Goal: Information Seeking & Learning: Learn about a topic

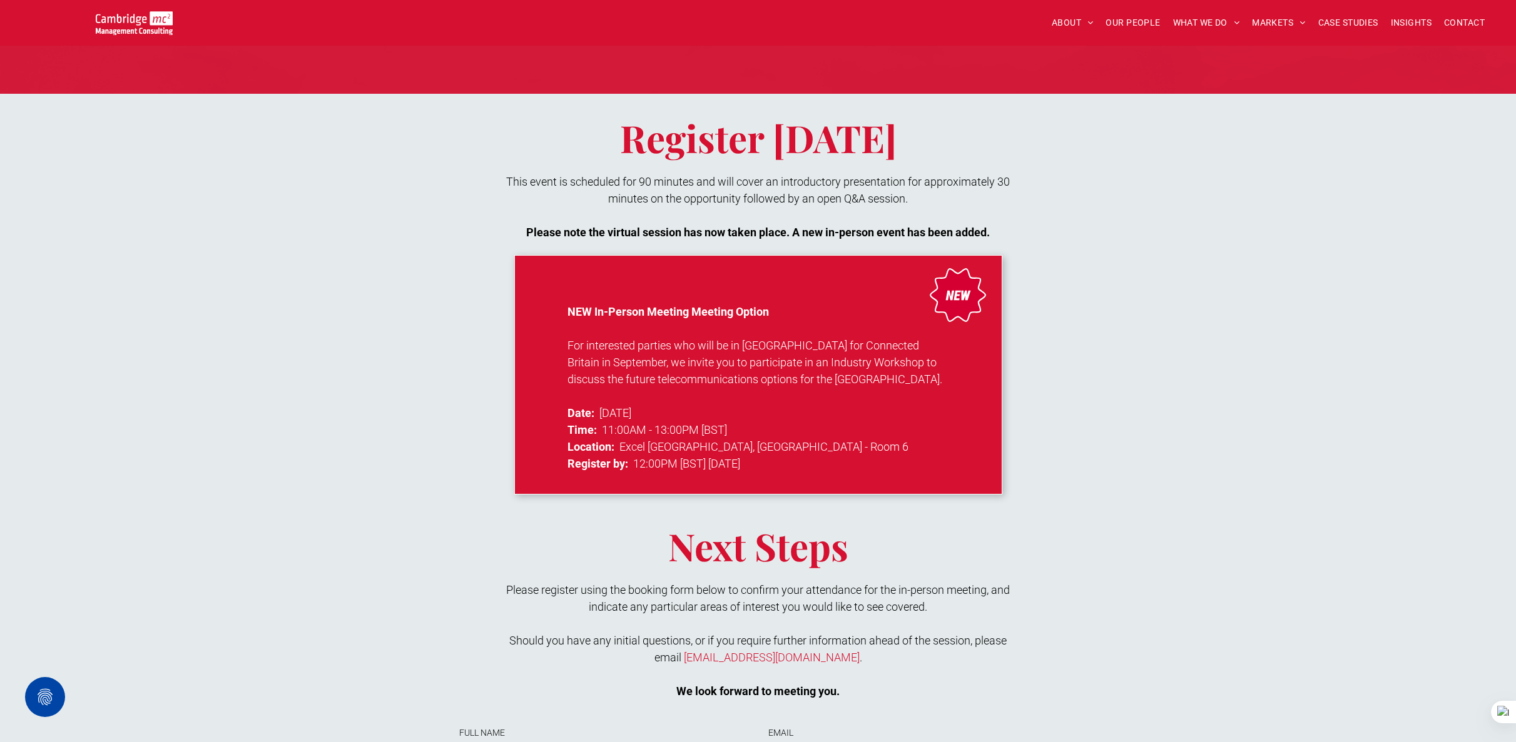
scroll to position [866, 0]
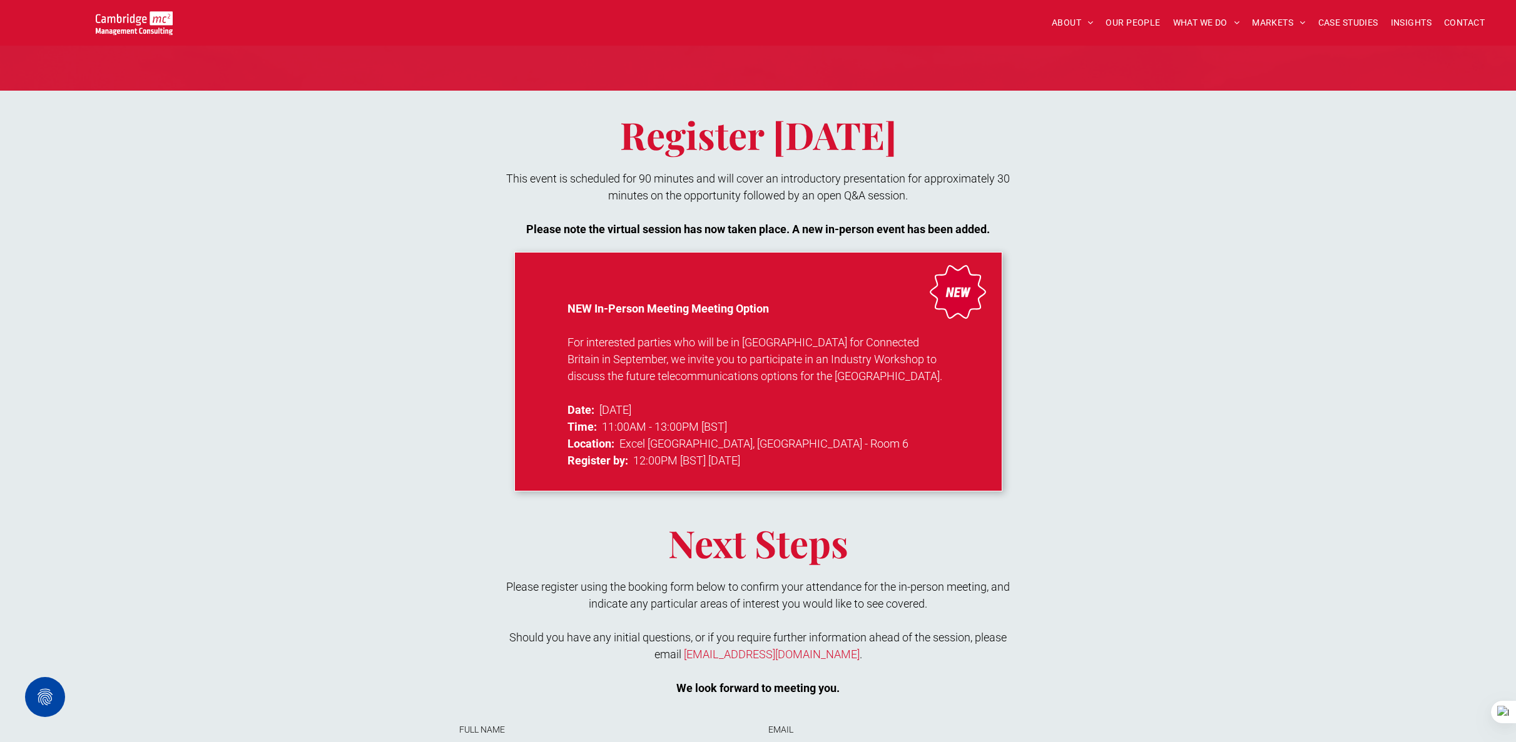
drag, startPoint x: 787, startPoint y: 359, endPoint x: 899, endPoint y: 372, distance: 112.7
click at [899, 372] on p "For interested parties who will be in [GEOGRAPHIC_DATA] for Connected Britain i…" at bounding box center [758, 359] width 382 height 51
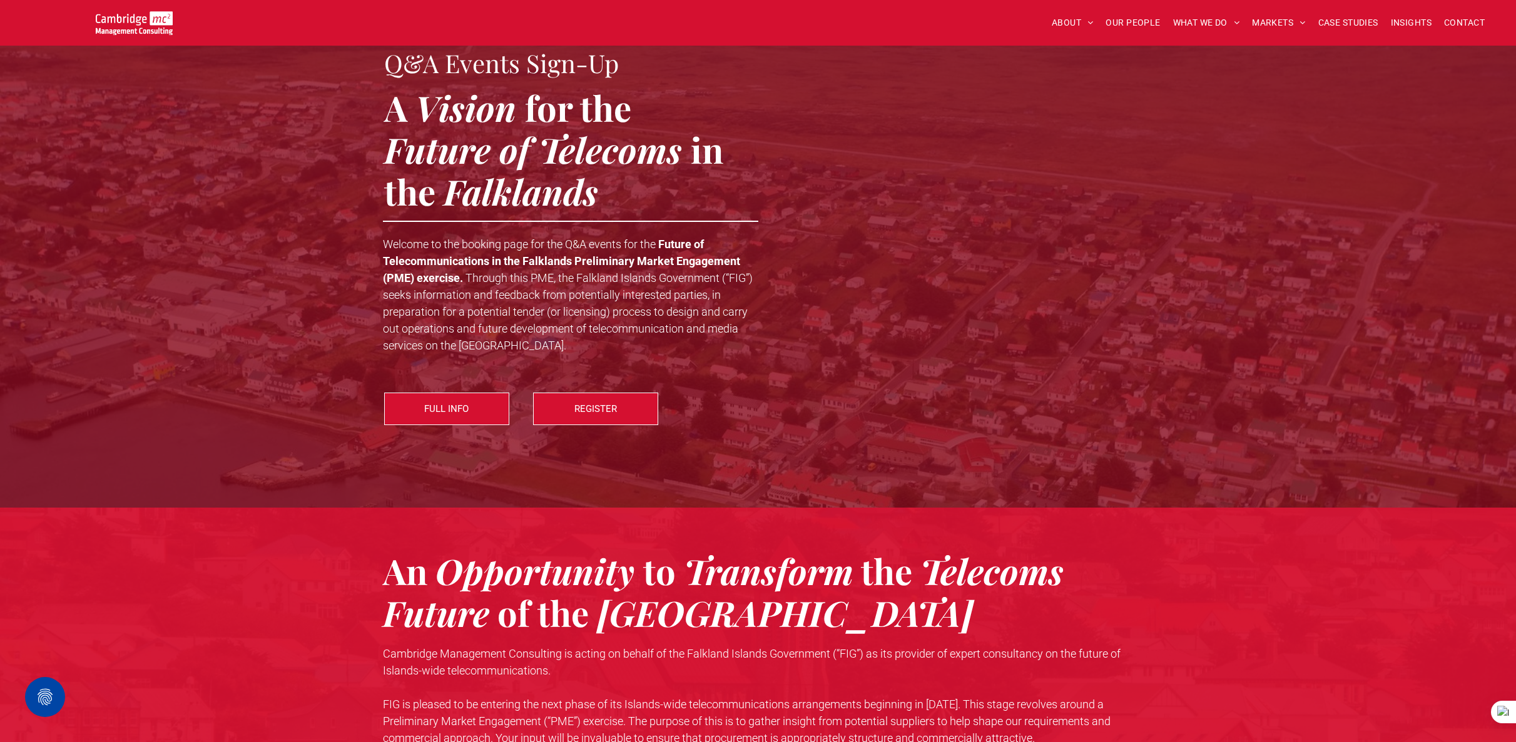
scroll to position [89, 0]
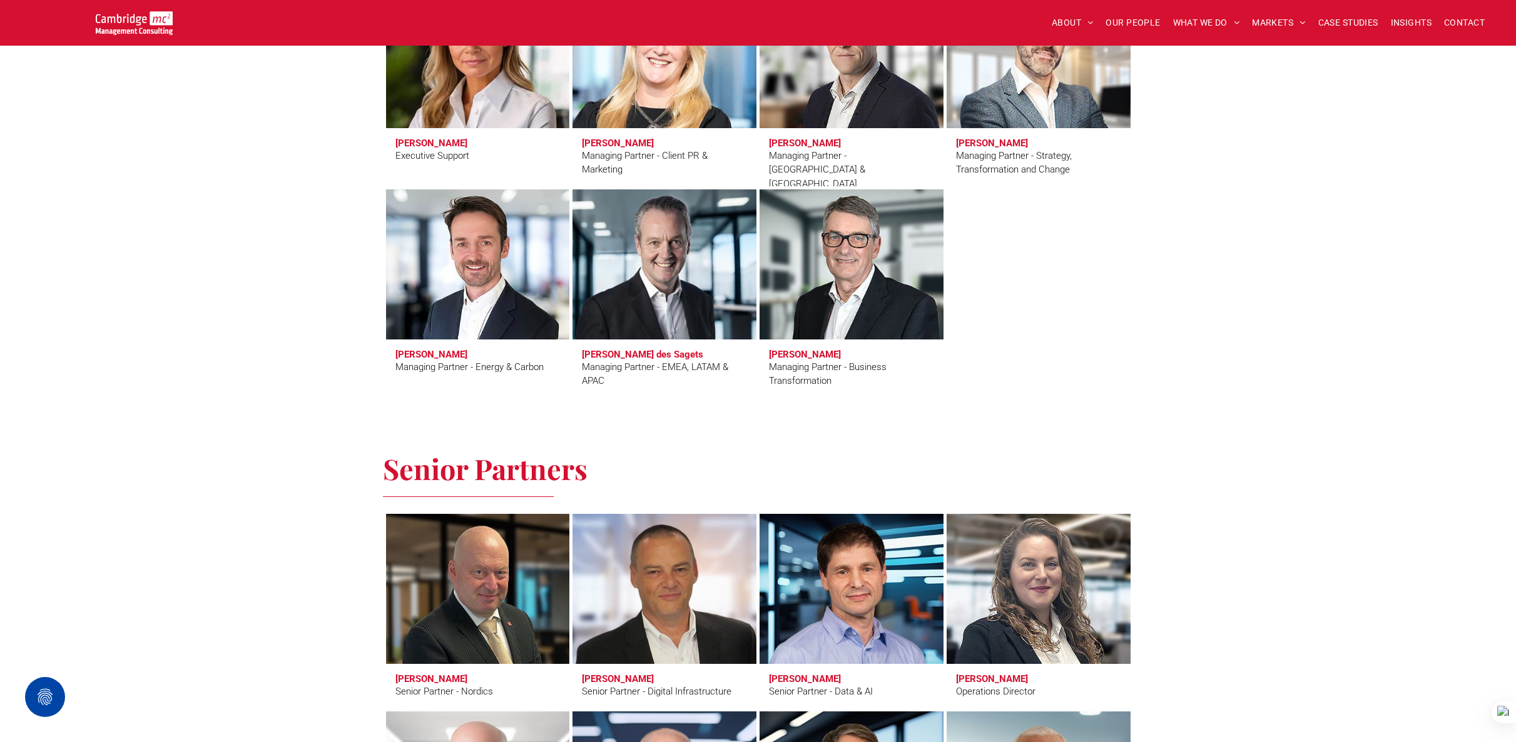
scroll to position [1209, 0]
